Goal: Information Seeking & Learning: Learn about a topic

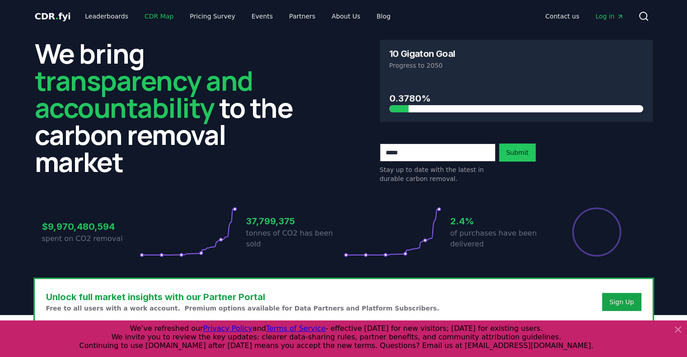
click at [154, 15] on link "CDR Map" at bounding box center [158, 16] width 43 height 16
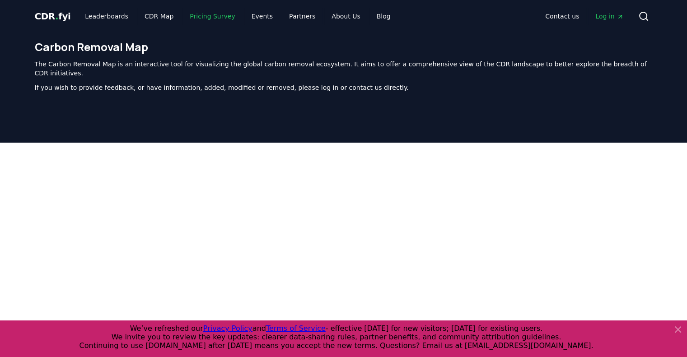
click at [202, 19] on link "Pricing Survey" at bounding box center [213, 16] width 60 height 16
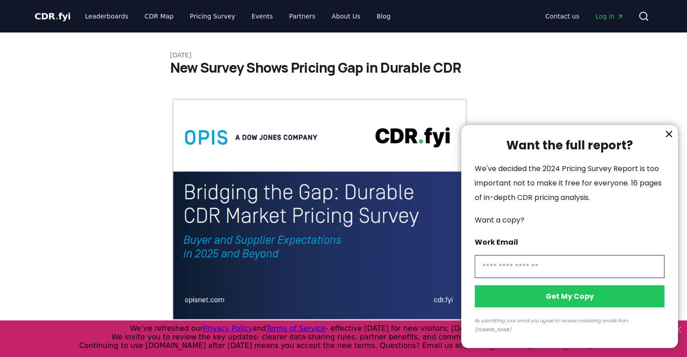
click at [57, 15] on div at bounding box center [343, 178] width 687 height 357
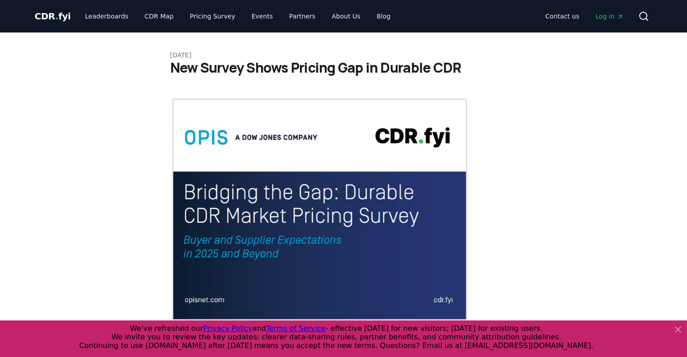
click at [57, 15] on div at bounding box center [343, 178] width 687 height 357
click at [55, 19] on span "." at bounding box center [56, 16] width 3 height 11
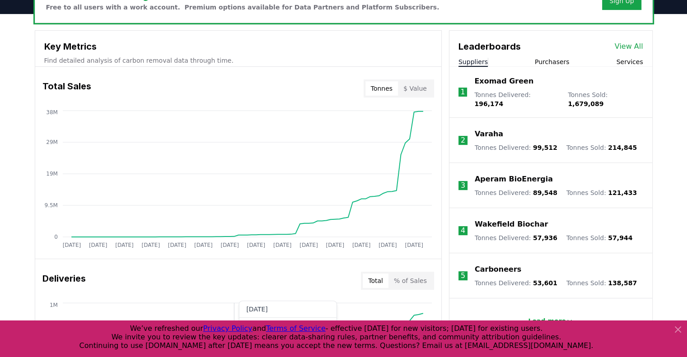
scroll to position [305, 0]
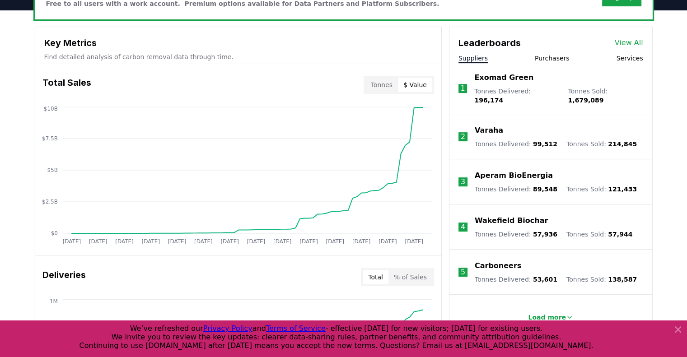
click at [418, 79] on button "$ Value" at bounding box center [415, 85] width 34 height 14
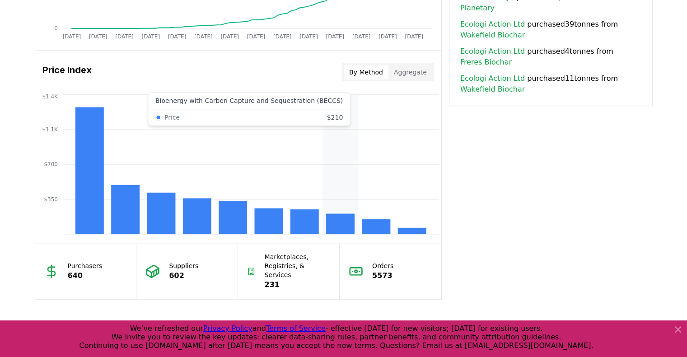
scroll to position [708, 0]
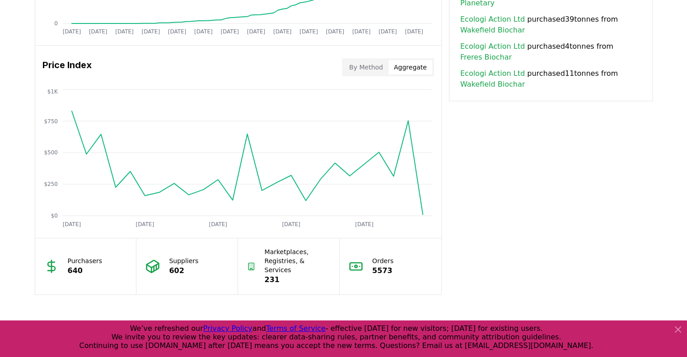
click at [412, 68] on button "Aggregate" at bounding box center [411, 67] width 44 height 14
click at [412, 69] on button "Aggregate" at bounding box center [411, 67] width 44 height 14
click at [375, 63] on button "By Method" at bounding box center [366, 67] width 45 height 14
